Goal: Task Accomplishment & Management: Manage account settings

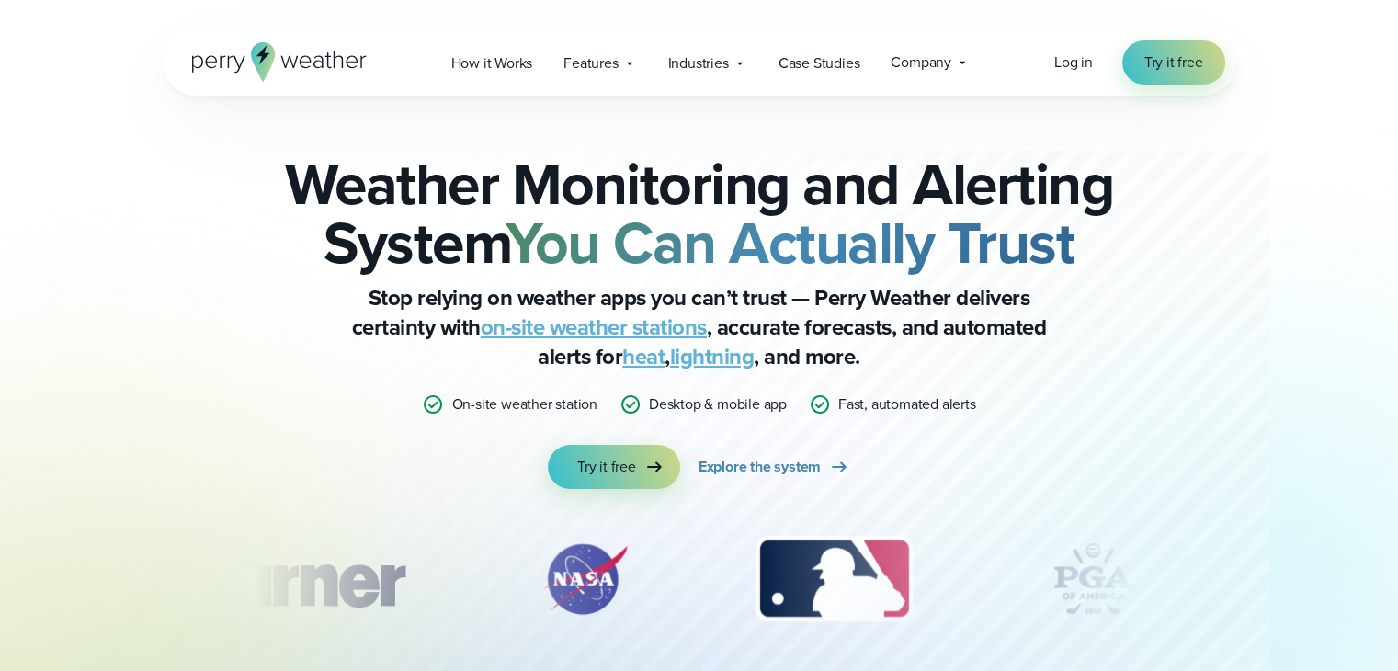
click at [1086, 75] on div "Log in Try it free" at bounding box center [1139, 62] width 171 height 44
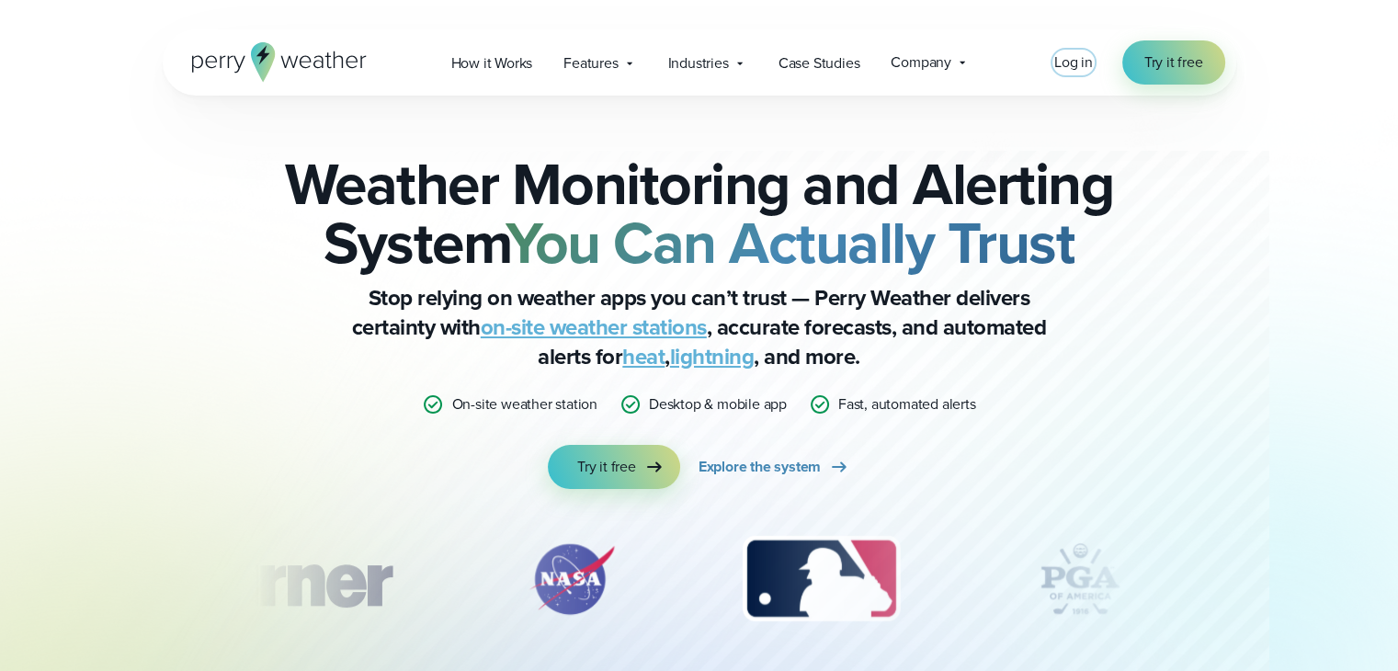
click at [1079, 68] on span "Log in" at bounding box center [1073, 61] width 39 height 21
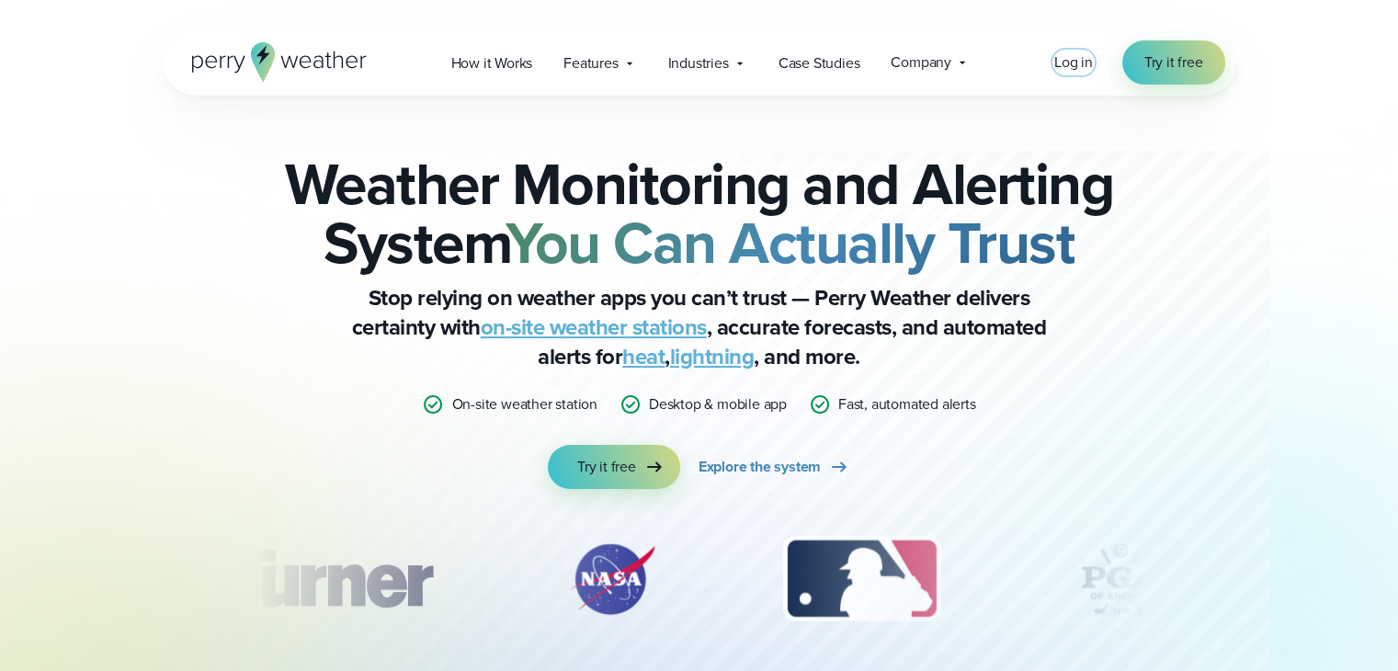
click at [1069, 74] on div "Log in Try it free" at bounding box center [1139, 62] width 171 height 44
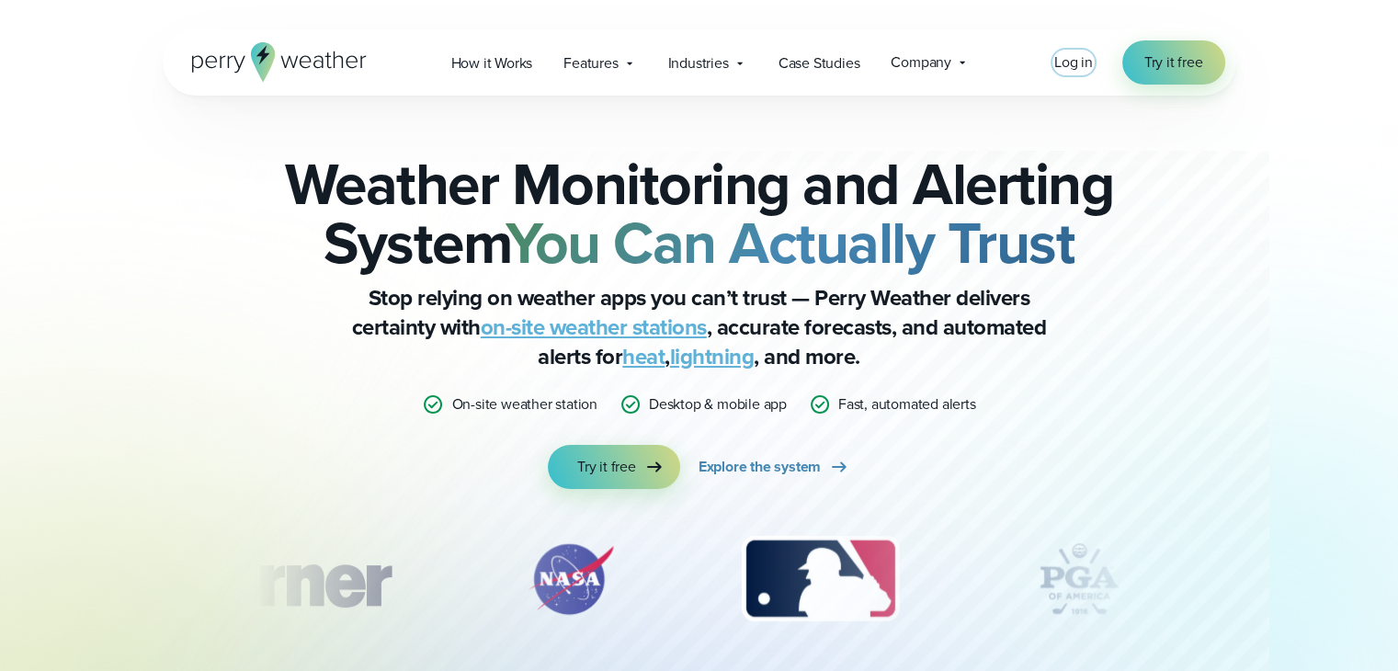
click at [1076, 64] on span "Log in" at bounding box center [1073, 61] width 39 height 21
